Goal: Transaction & Acquisition: Purchase product/service

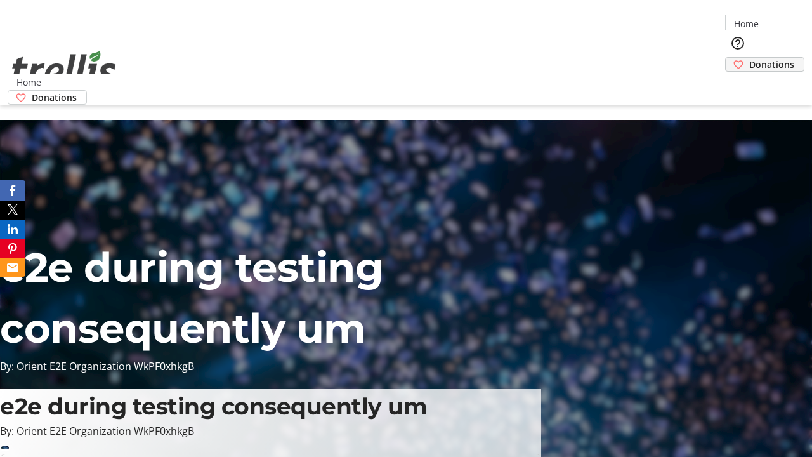
click at [749, 58] on span "Donations" at bounding box center [771, 64] width 45 height 13
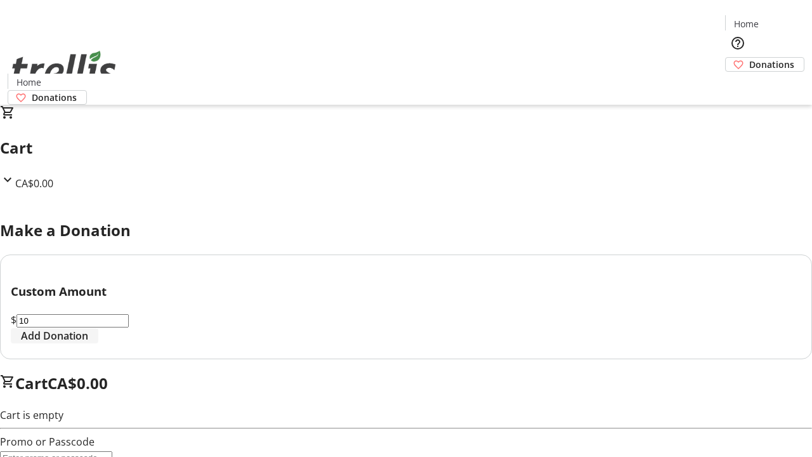
click at [88, 343] on span "Add Donation" at bounding box center [54, 335] width 67 height 15
